Goal: Information Seeking & Learning: Learn about a topic

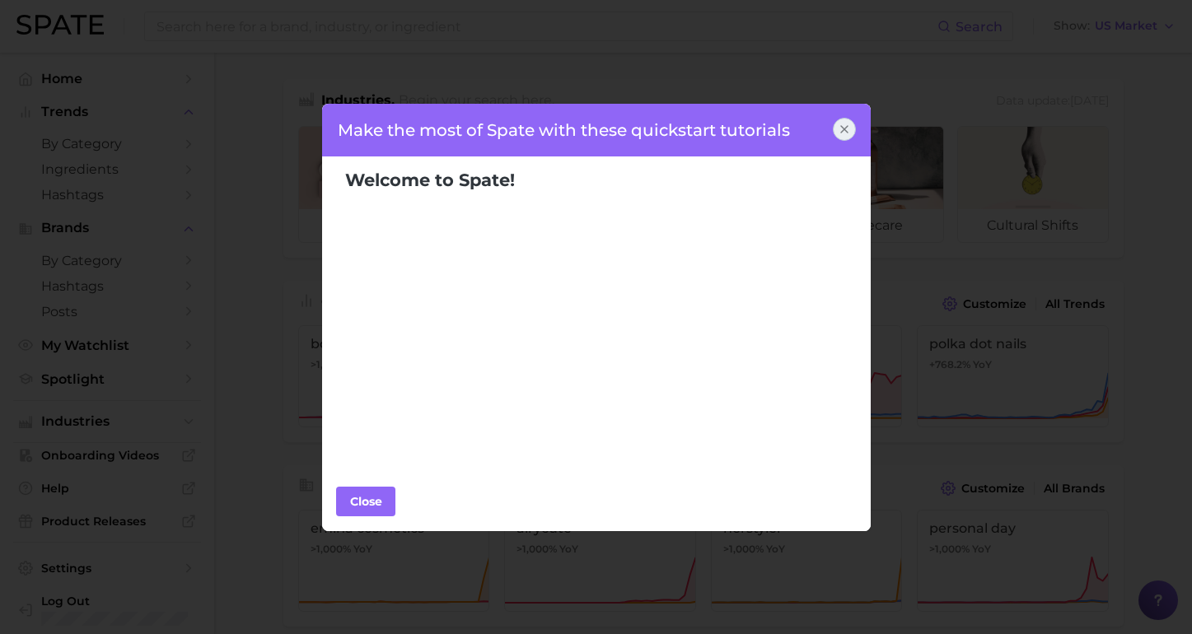
click at [845, 128] on icon at bounding box center [844, 129] width 7 height 7
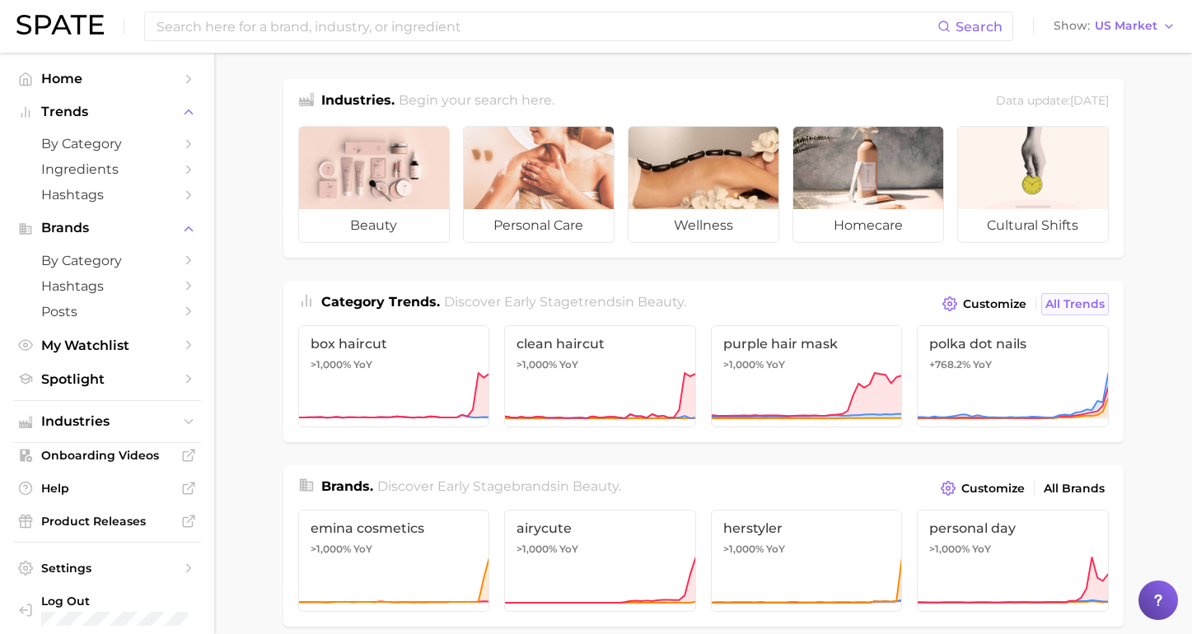
click at [1063, 305] on span "All Trends" at bounding box center [1074, 304] width 59 height 14
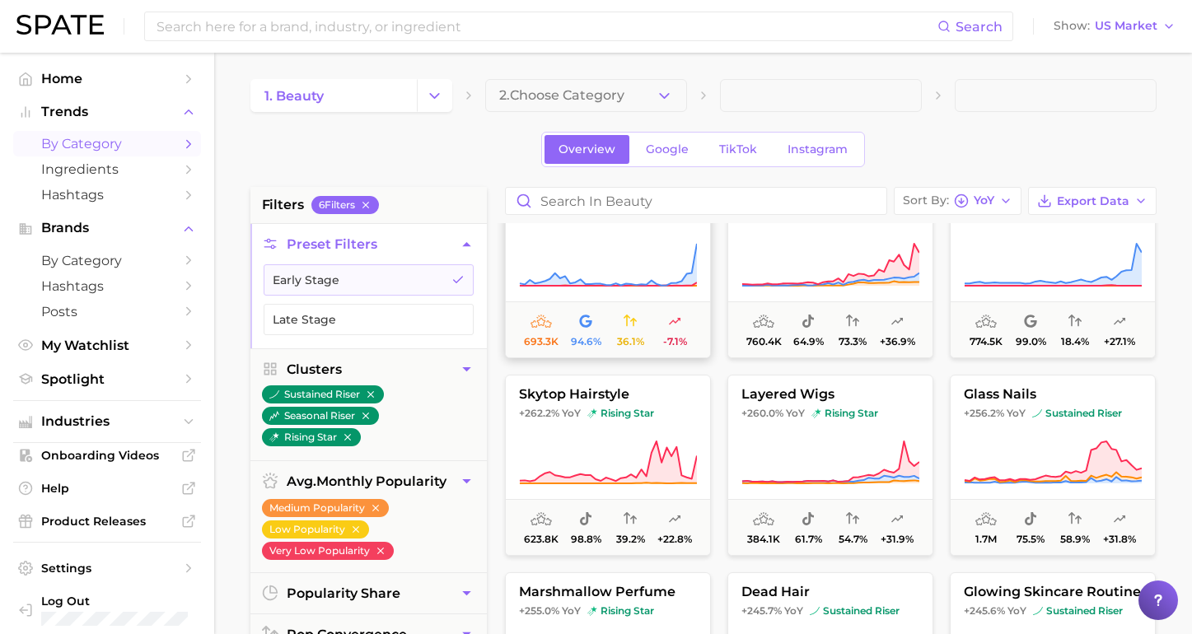
scroll to position [1633, 0]
click at [479, 30] on input at bounding box center [546, 26] width 782 height 28
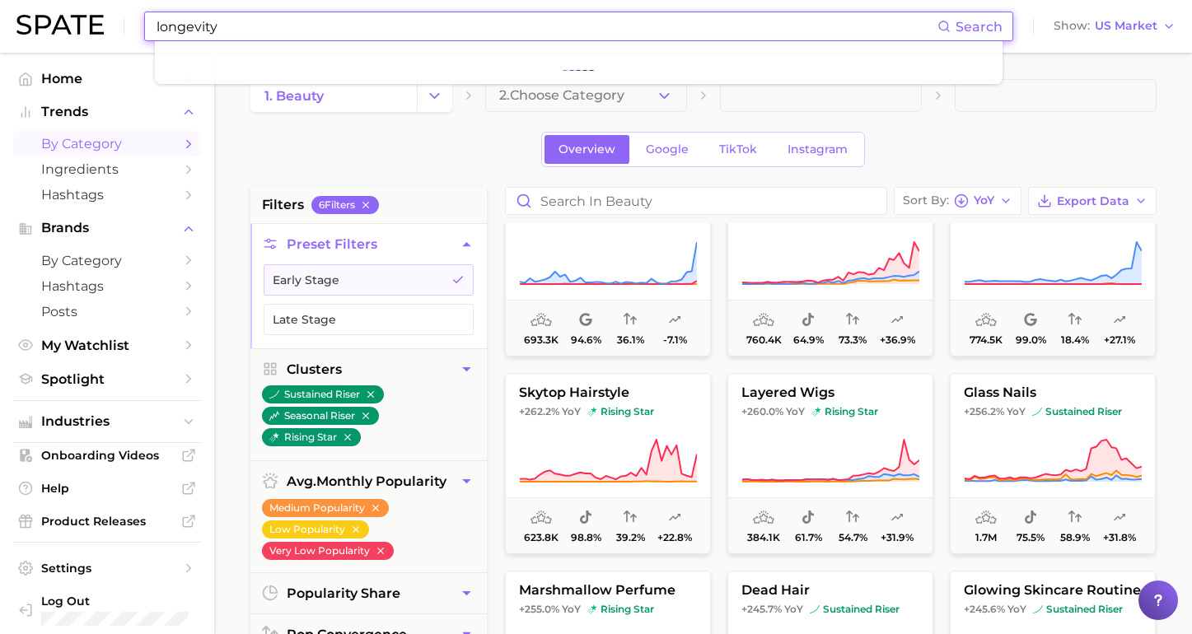
type input "longevity"
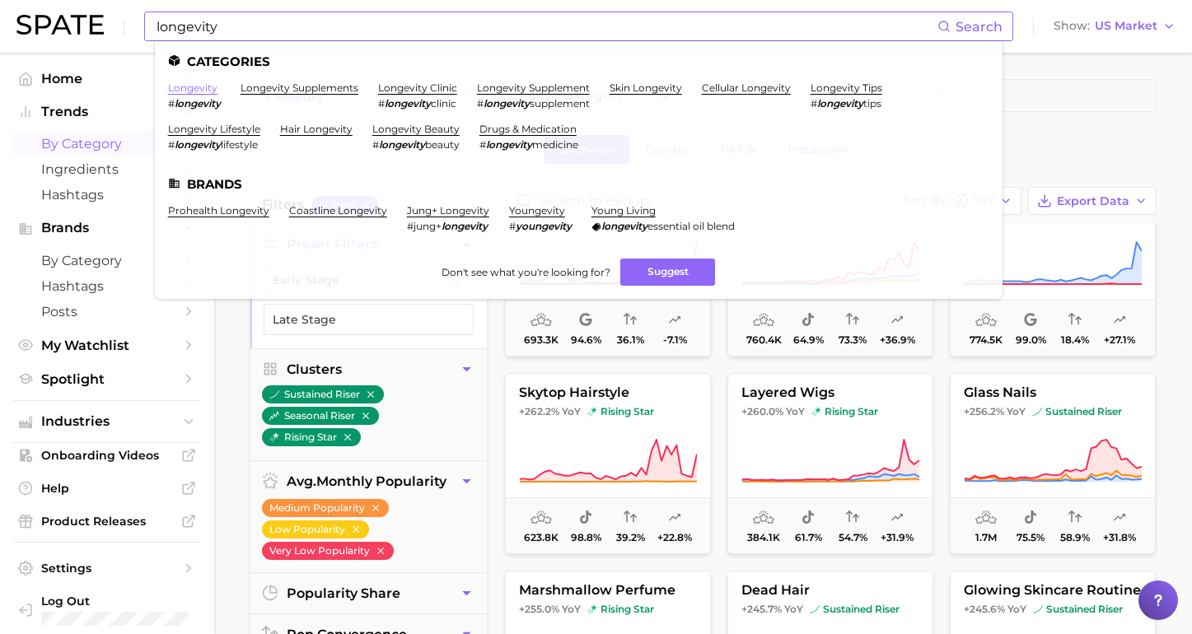
click at [196, 91] on link "longevity" at bounding box center [192, 88] width 49 height 12
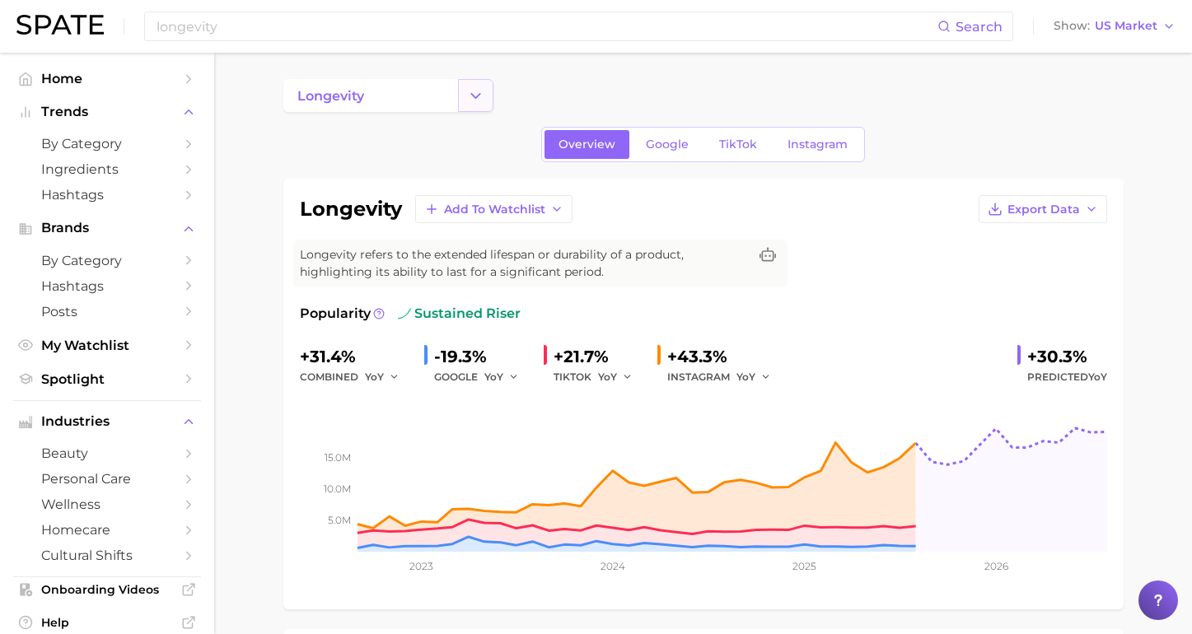
click at [489, 99] on button "Change Category" at bounding box center [475, 95] width 35 height 33
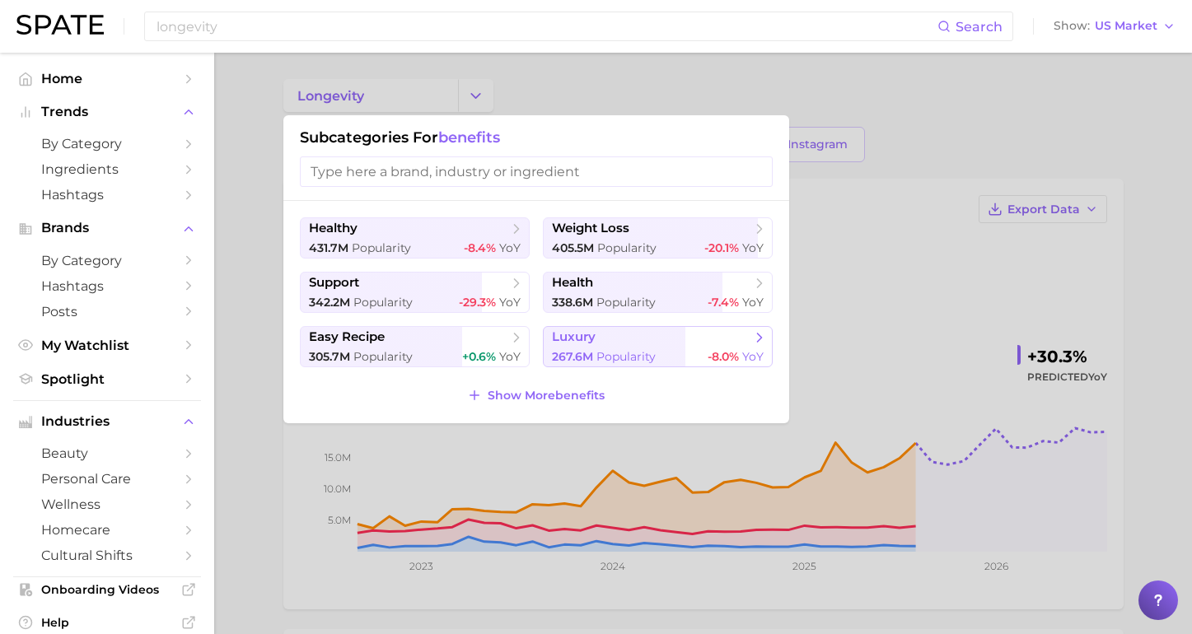
click at [579, 352] on span "267.6m" at bounding box center [572, 356] width 41 height 15
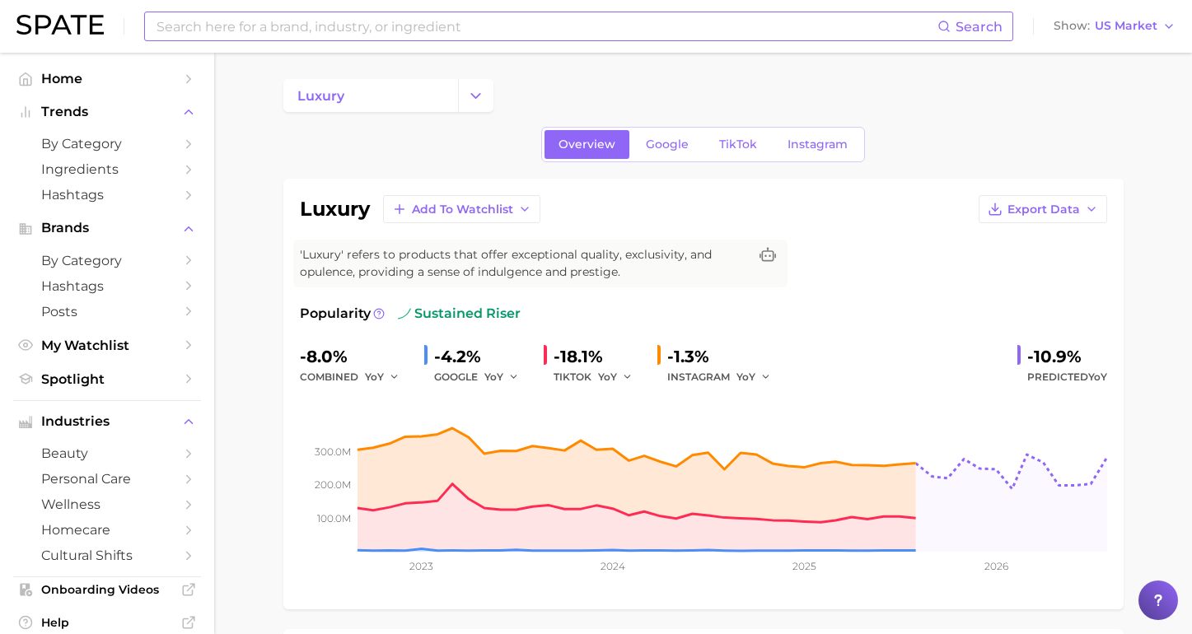
click at [604, 33] on input at bounding box center [546, 26] width 782 height 28
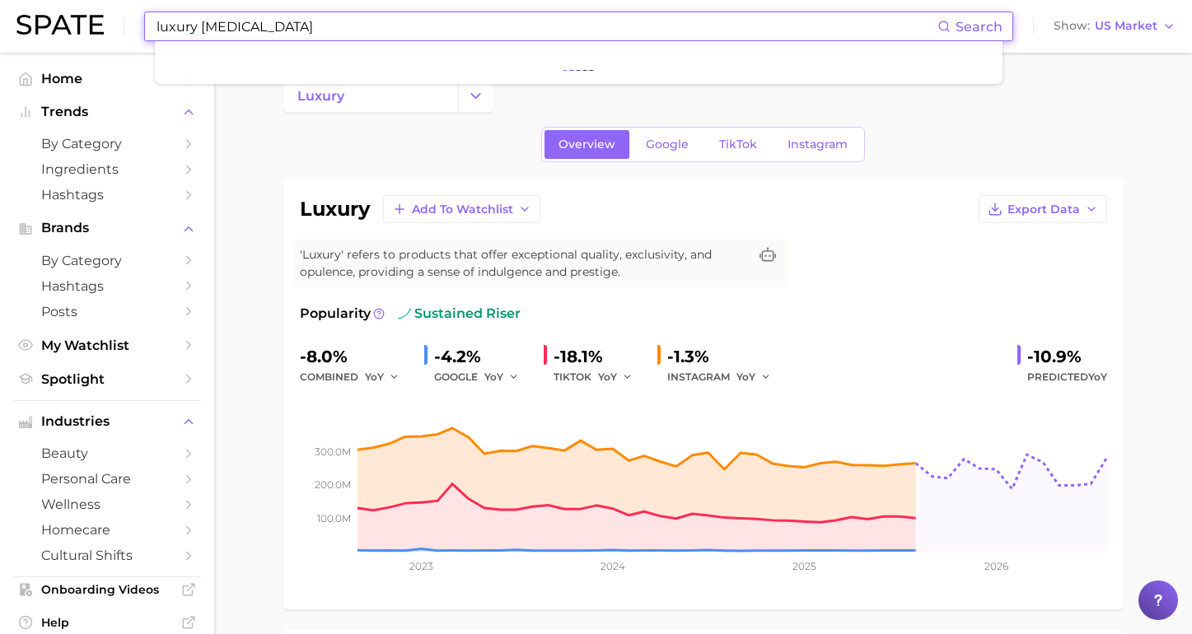
type input "luxury [MEDICAL_DATA]"
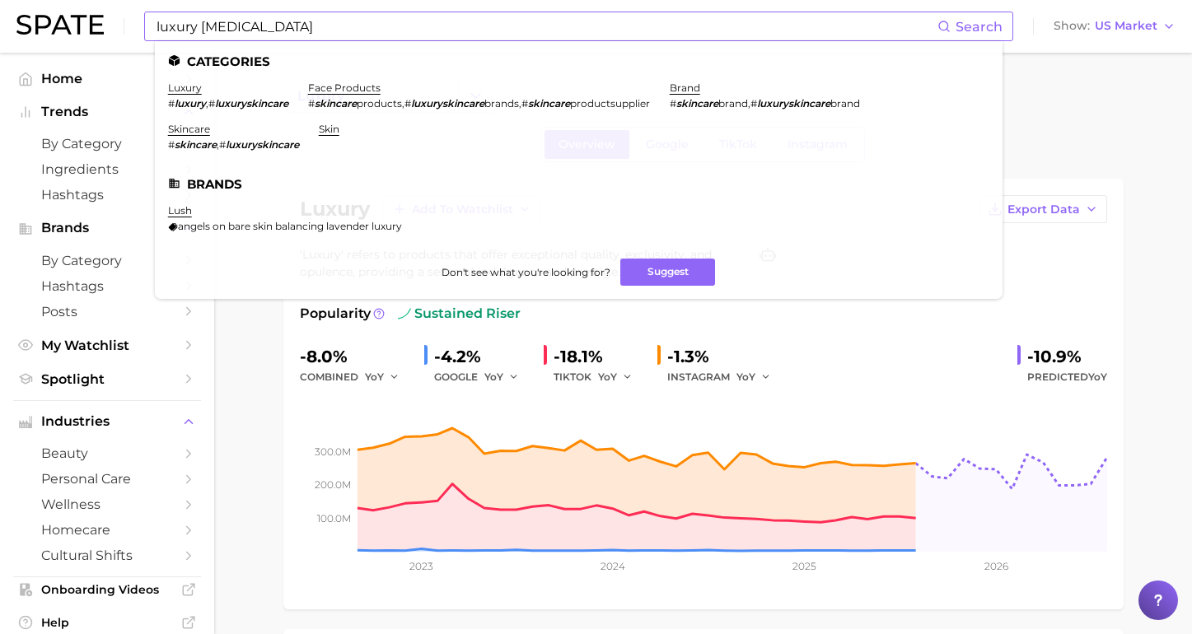
click at [198, 97] on em "luxury" at bounding box center [190, 103] width 31 height 12
click at [175, 89] on link "luxury" at bounding box center [185, 88] width 34 height 12
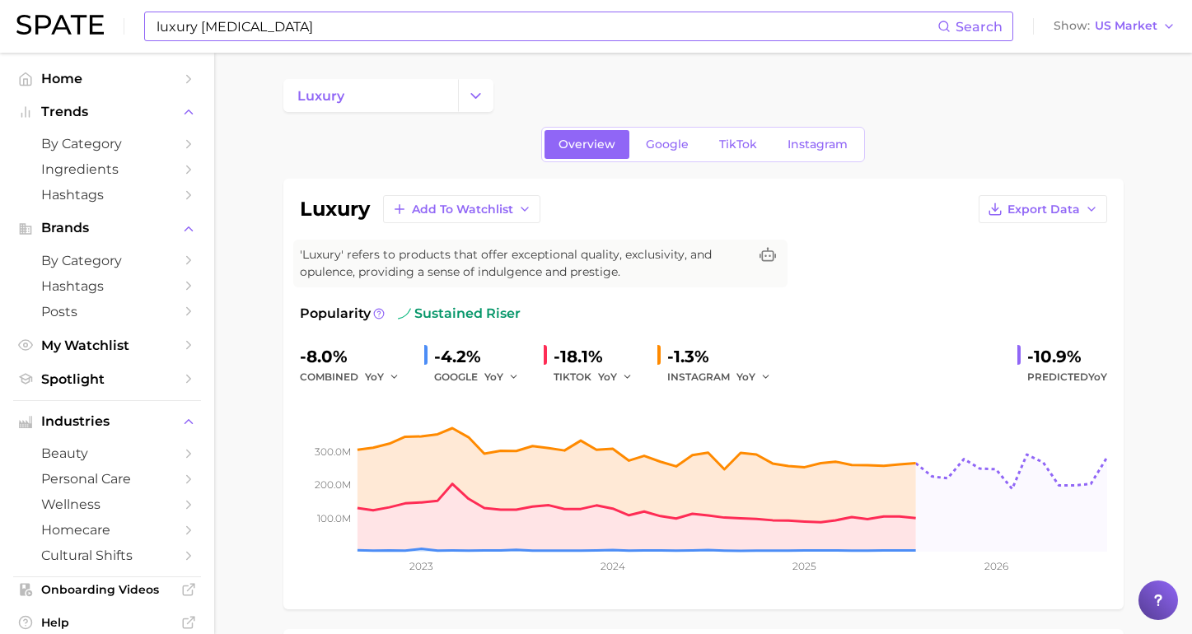
click at [972, 30] on span "Search" at bounding box center [978, 27] width 47 height 16
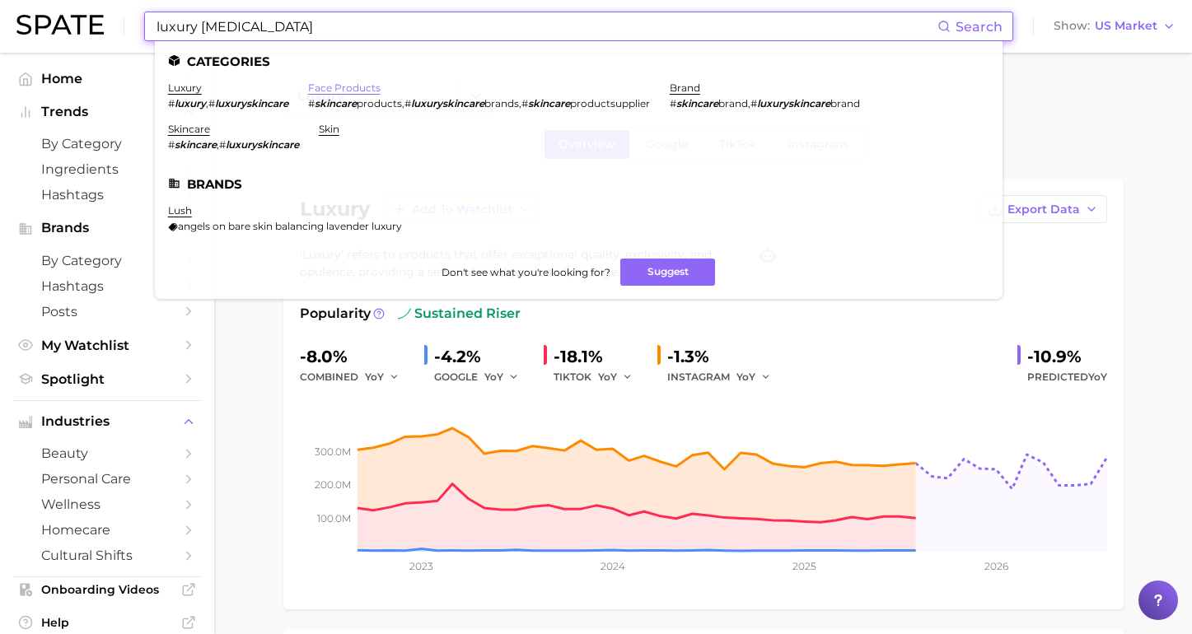
click at [366, 88] on link "face products" at bounding box center [344, 88] width 72 height 12
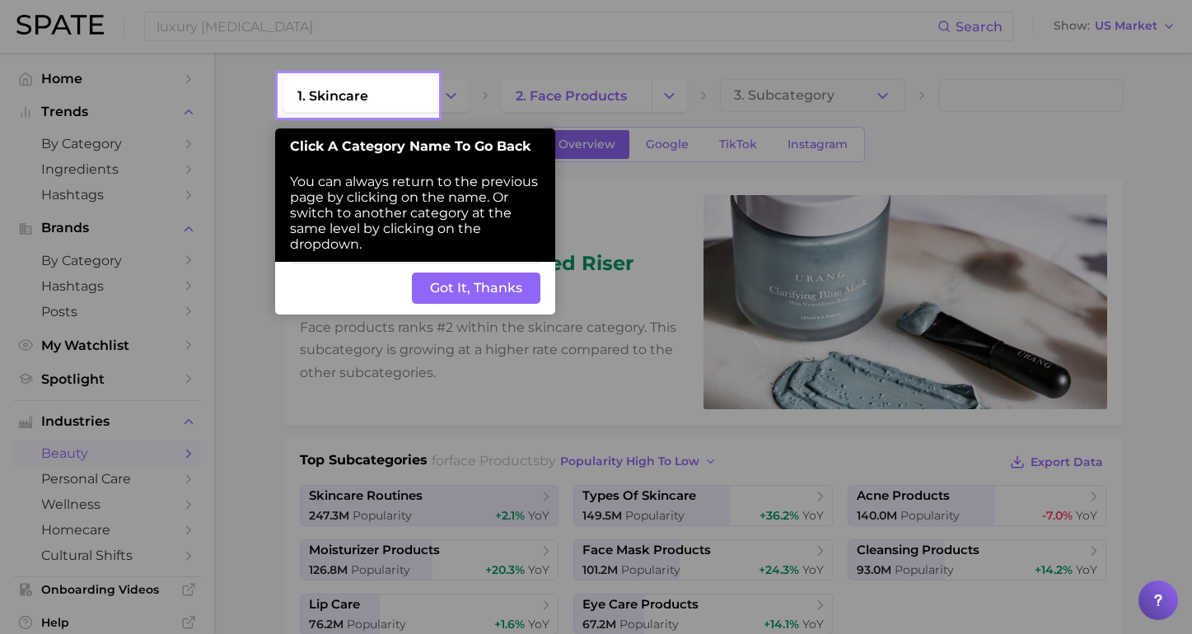
click at [448, 295] on button "Got It, Thanks" at bounding box center [476, 288] width 128 height 31
